Goal: Communication & Community: Participate in discussion

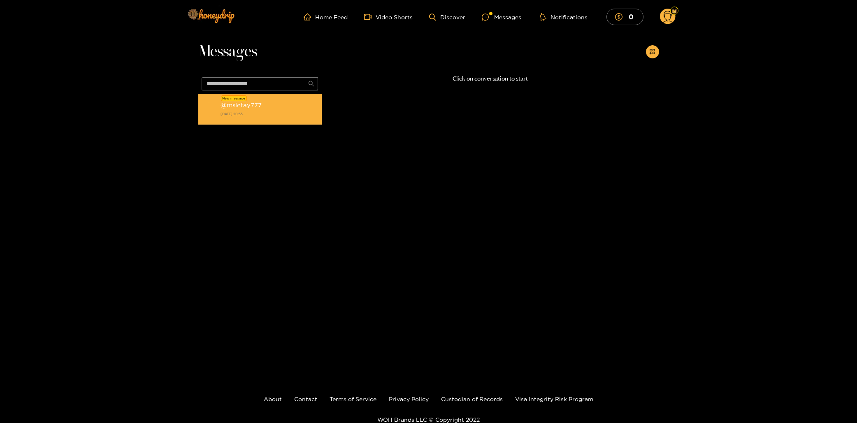
click at [251, 109] on div "@ mslefay777 [DATE] 20:55" at bounding box center [268, 109] width 97 height 19
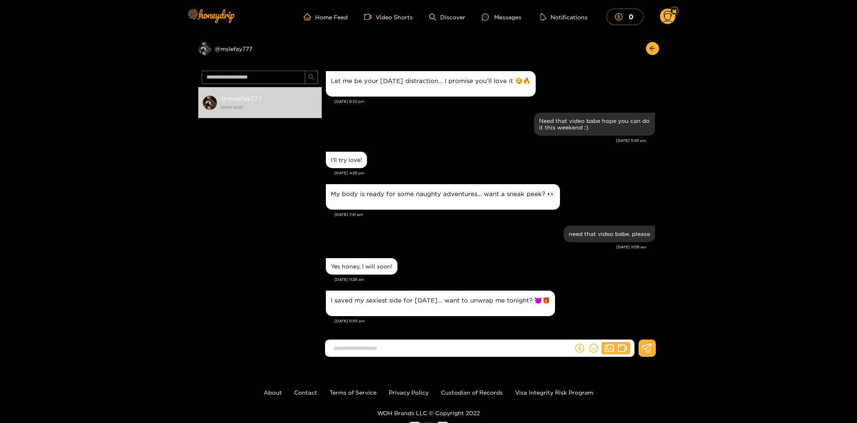
scroll to position [30, 0]
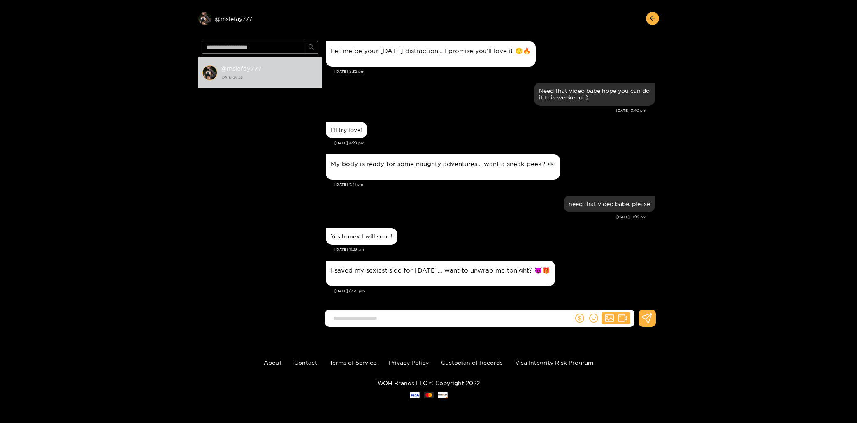
click at [454, 320] on input at bounding box center [451, 319] width 244 height 14
type input "**********"
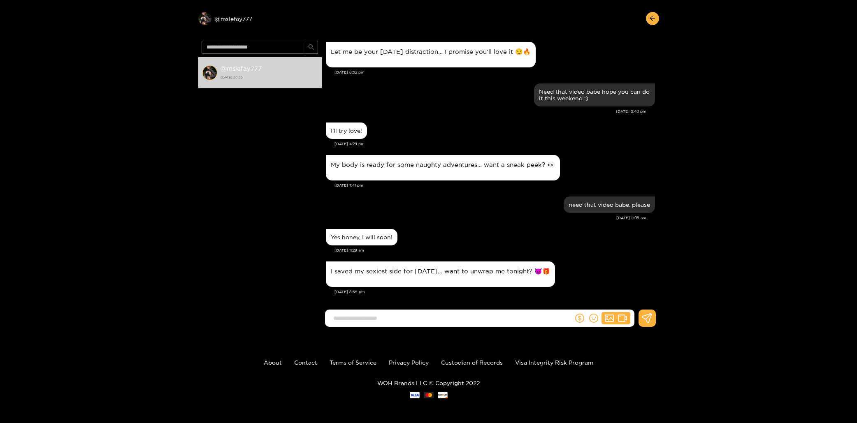
scroll to position [676, 0]
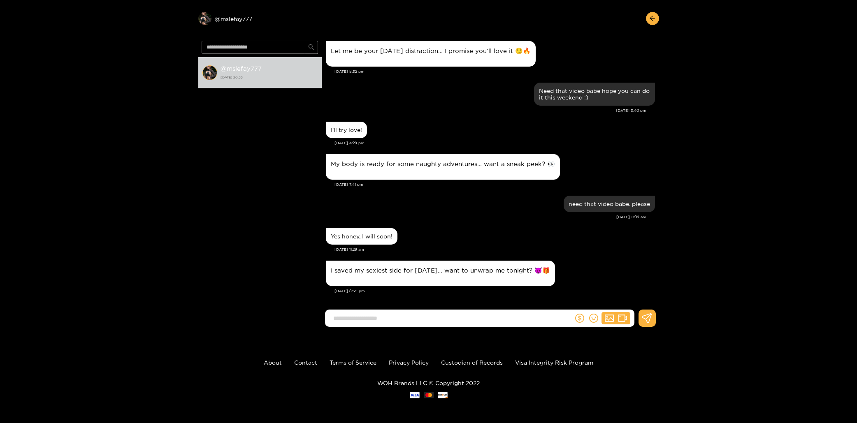
drag, startPoint x: 520, startPoint y: 293, endPoint x: 515, endPoint y: 304, distance: 11.4
click at [518, 298] on div "I saved my sexiest side for [DATE]… want to unwrap me tonight? 😈🎁 [DATE] 8:55 pm" at bounding box center [490, 280] width 329 height 42
click at [512, 309] on div "[PERSON_NAME] Soon baby [DATE] 5:39 pm tonight? [DATE] 5:41 pm When I can baby …" at bounding box center [490, 174] width 337 height 275
click at [505, 318] on input at bounding box center [451, 319] width 244 height 14
